Goal: Task Accomplishment & Management: Manage account settings

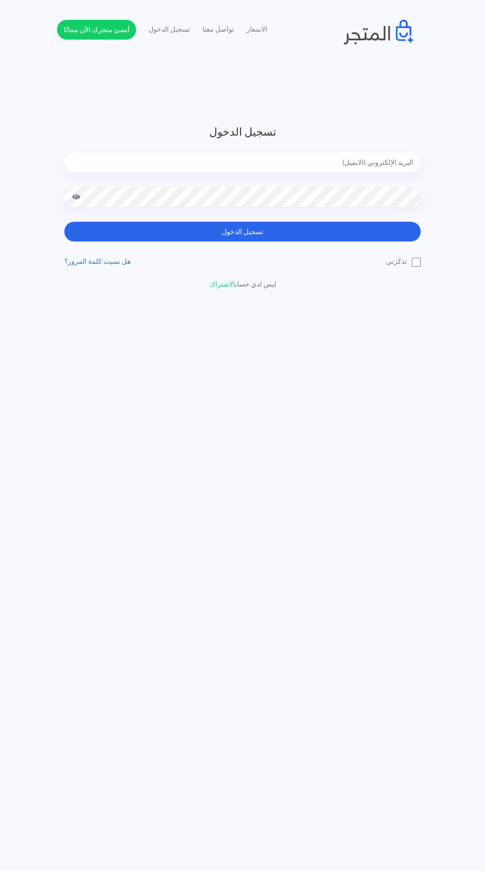
type input "[EMAIL_ADDRESS][DOMAIN_NAME]"
click at [64, 222] on button "تسجيل الدخول" at bounding box center [242, 232] width 356 height 20
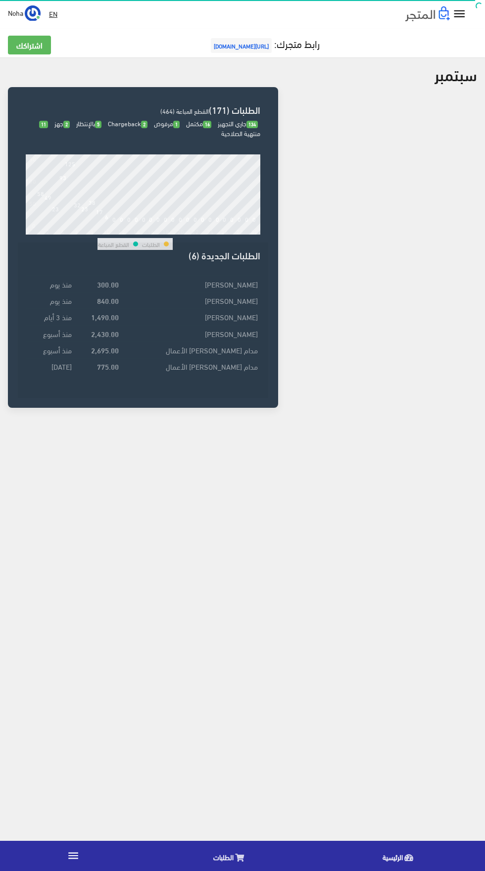
click at [89, 843] on link "" at bounding box center [73, 856] width 146 height 28
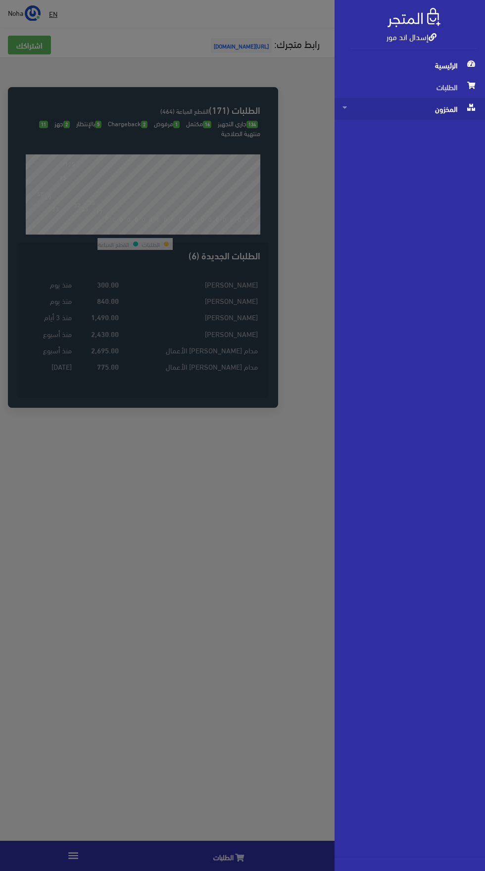
click at [441, 119] on span "المخزون" at bounding box center [409, 109] width 135 height 22
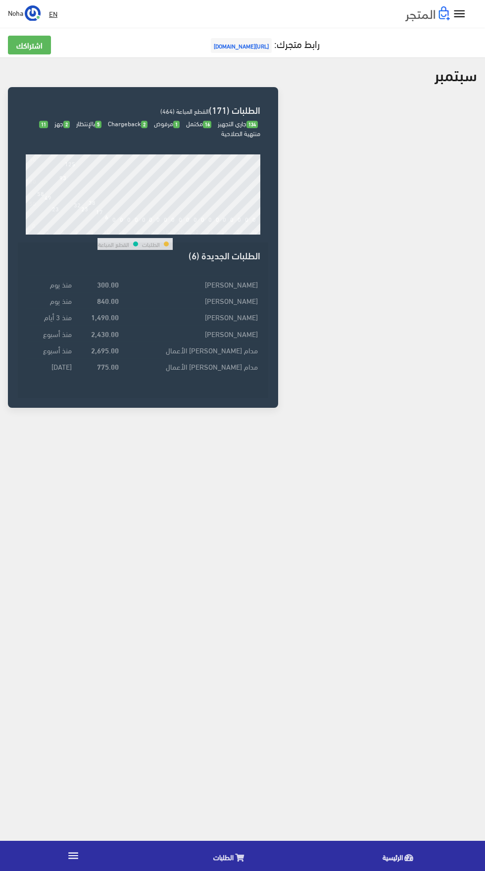
click at [87, 858] on link "" at bounding box center [73, 856] width 146 height 28
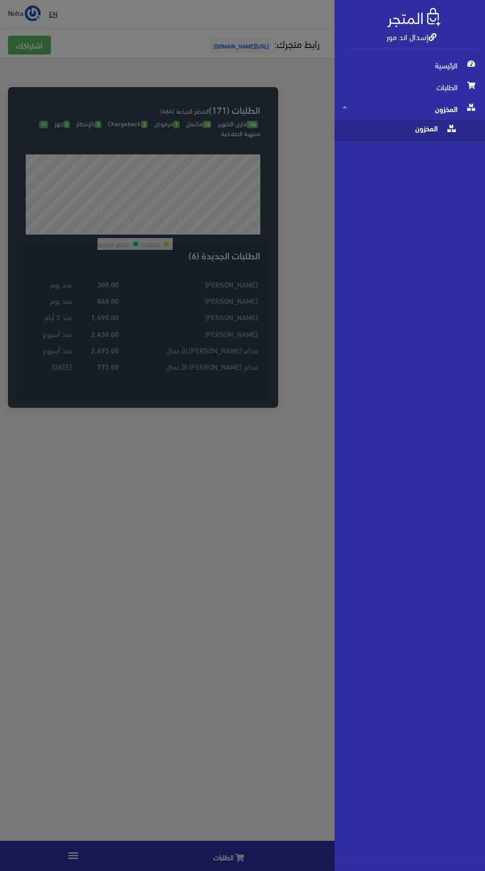
click at [441, 138] on span "المخزون" at bounding box center [399, 131] width 115 height 22
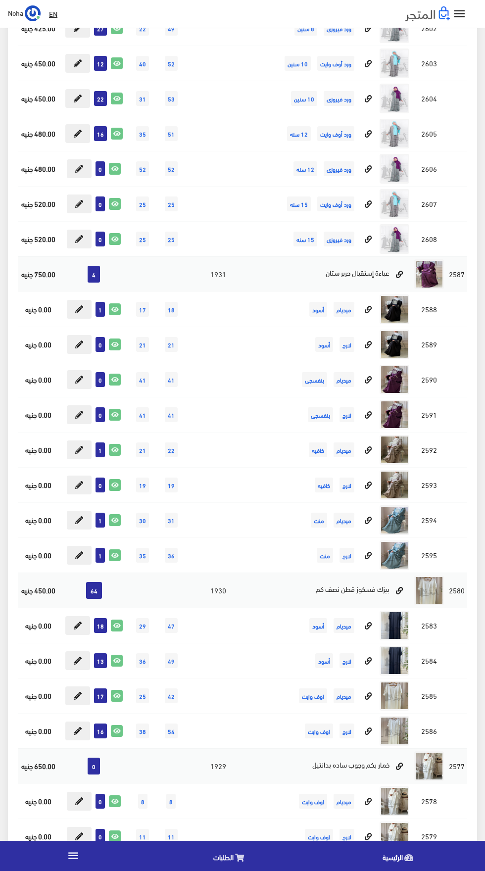
scroll to position [6153, 0]
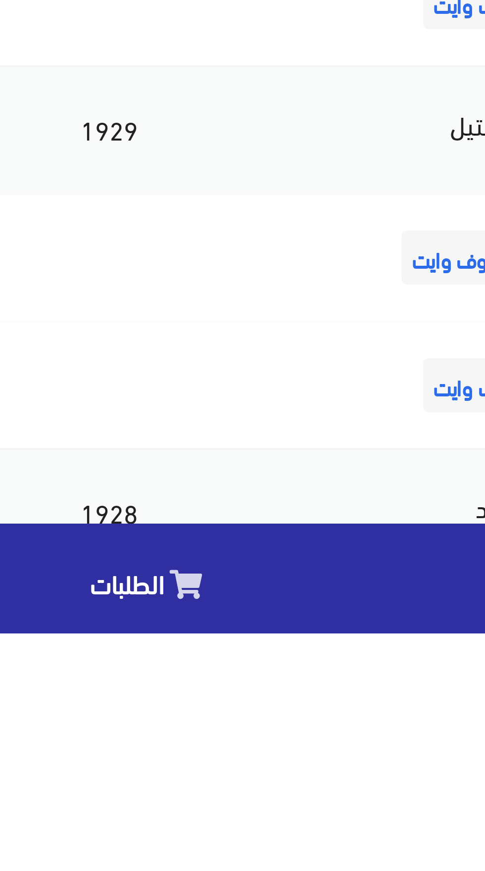
scroll to position [6220, 0]
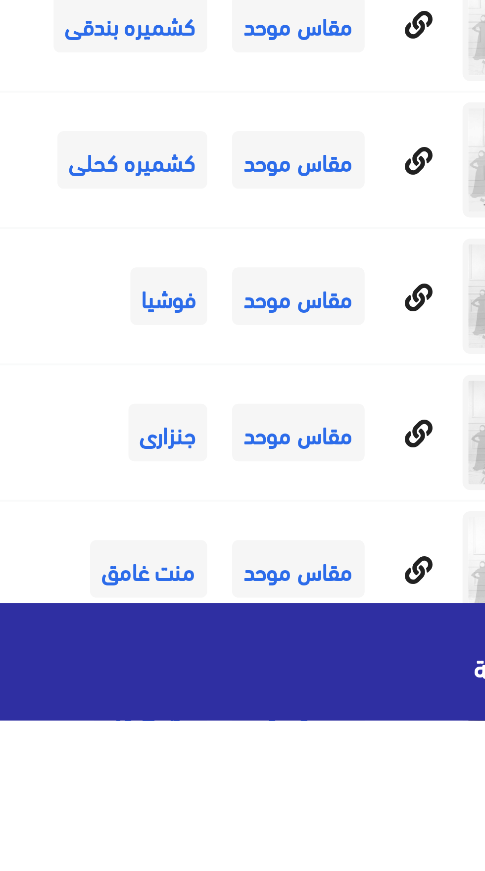
scroll to position [8717, 0]
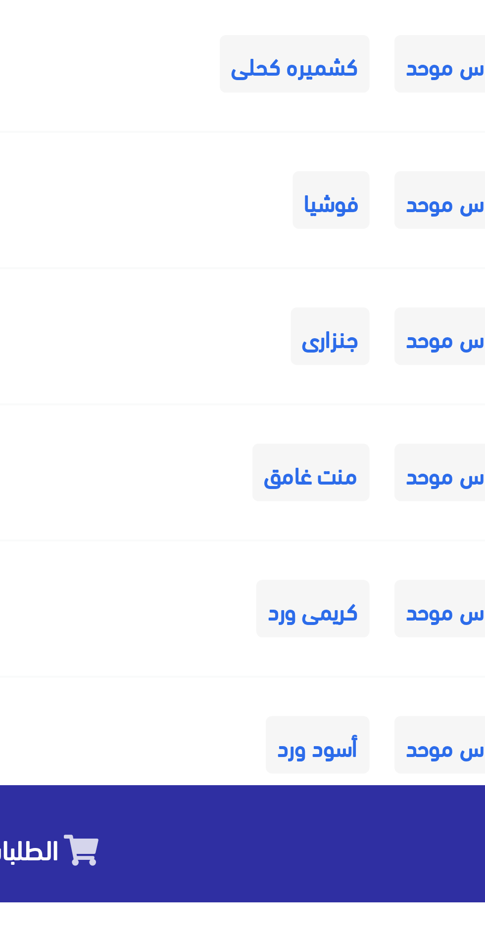
scroll to position [8788, 0]
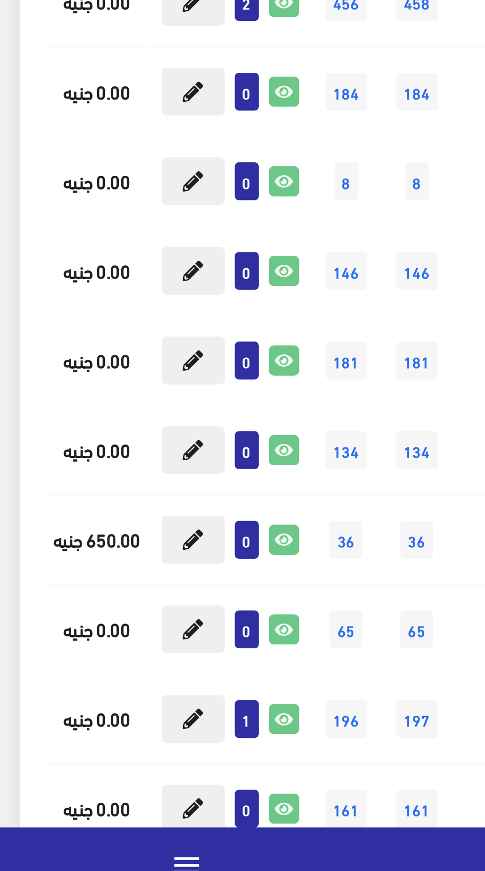
scroll to position [7626, 0]
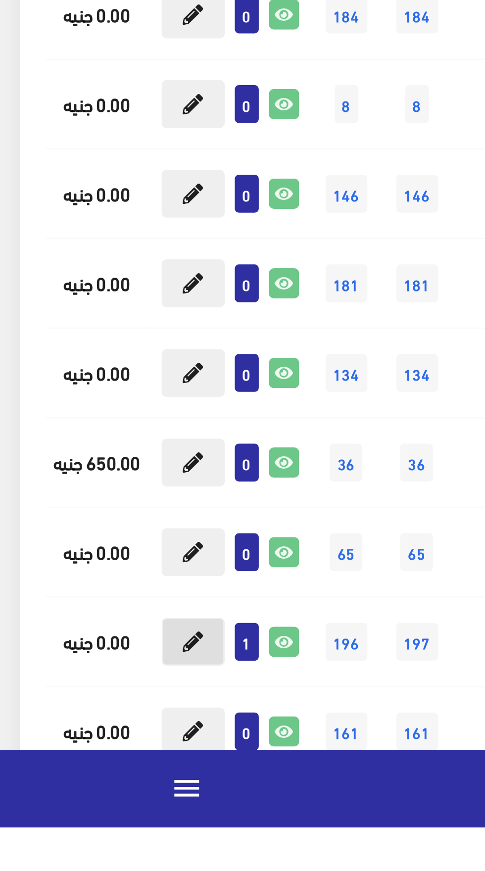
click at [81, 797] on button at bounding box center [75, 797] width 25 height 19
type input "1"
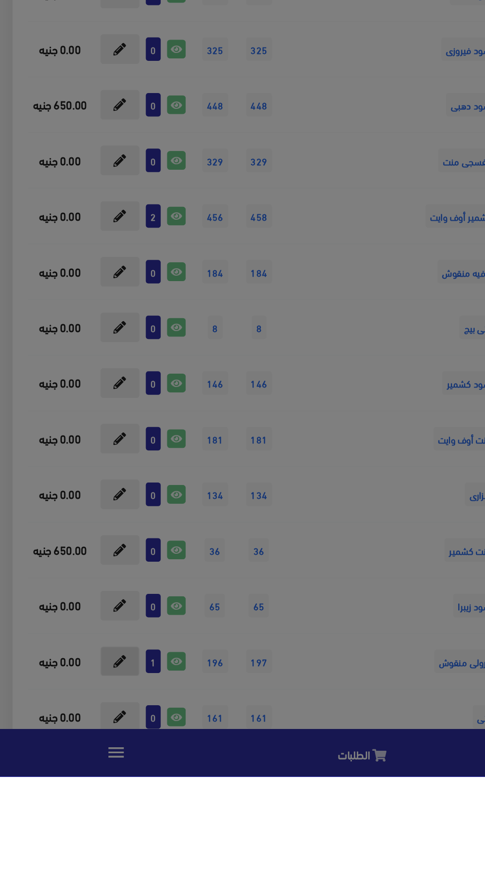
scroll to position [7626, 0]
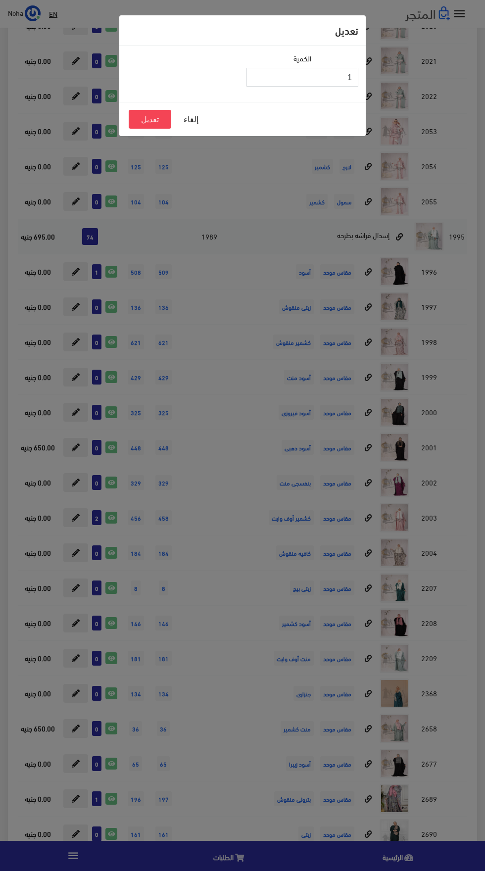
click at [307, 72] on input "1" at bounding box center [302, 77] width 112 height 19
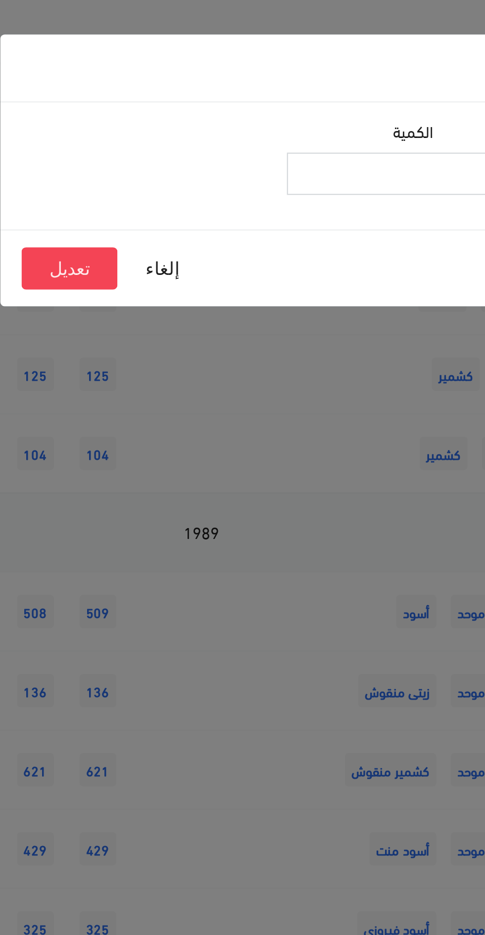
type input "0"
click at [151, 122] on button "تعديل" at bounding box center [151, 119] width 43 height 19
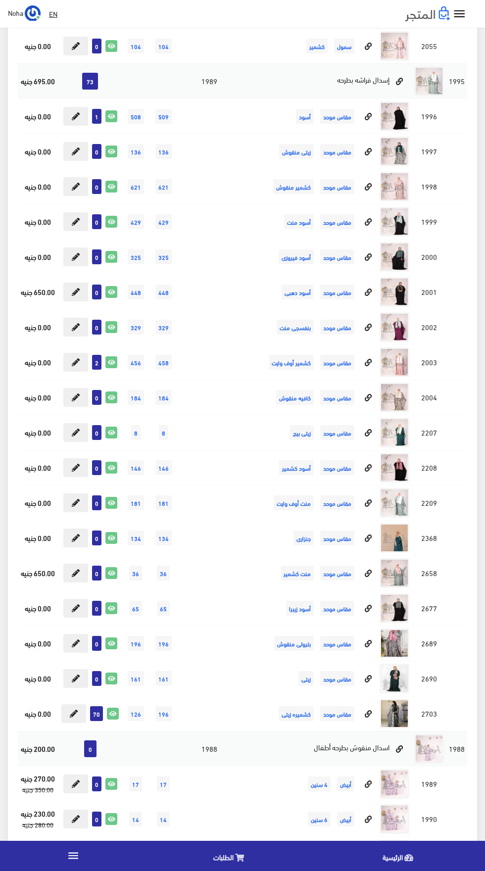
scroll to position [7808, 0]
